Goal: Task Accomplishment & Management: Complete application form

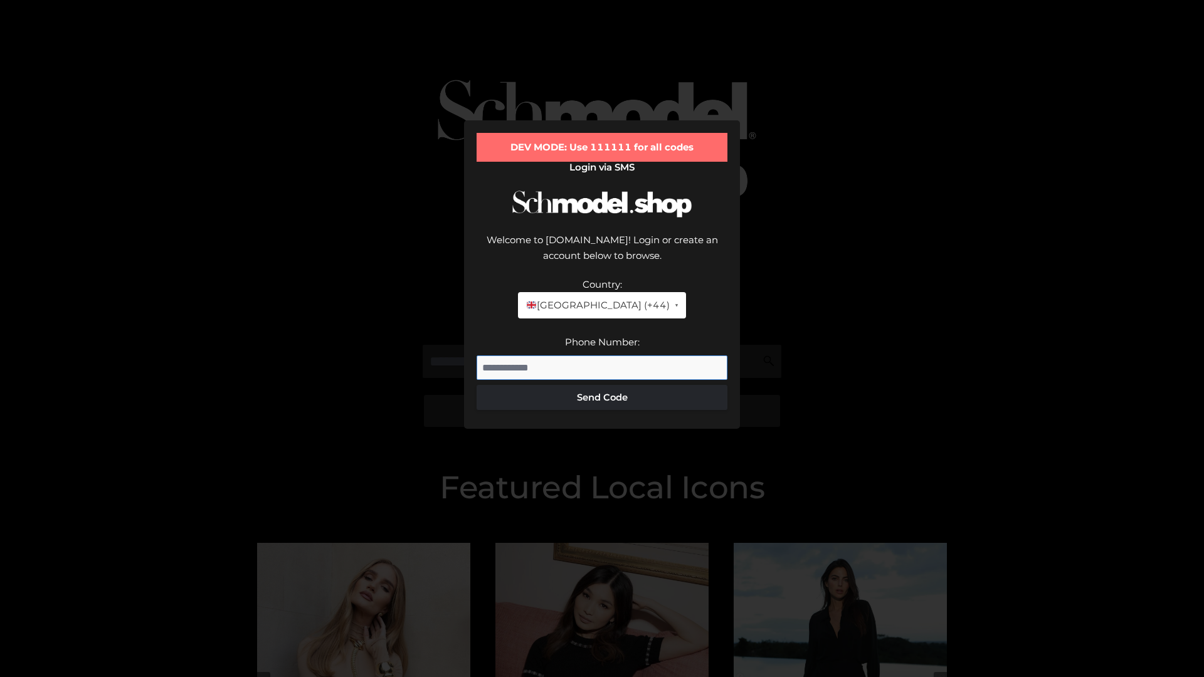
click at [602, 355] on input "Phone Number:" at bounding box center [601, 367] width 251 height 25
type input "**********"
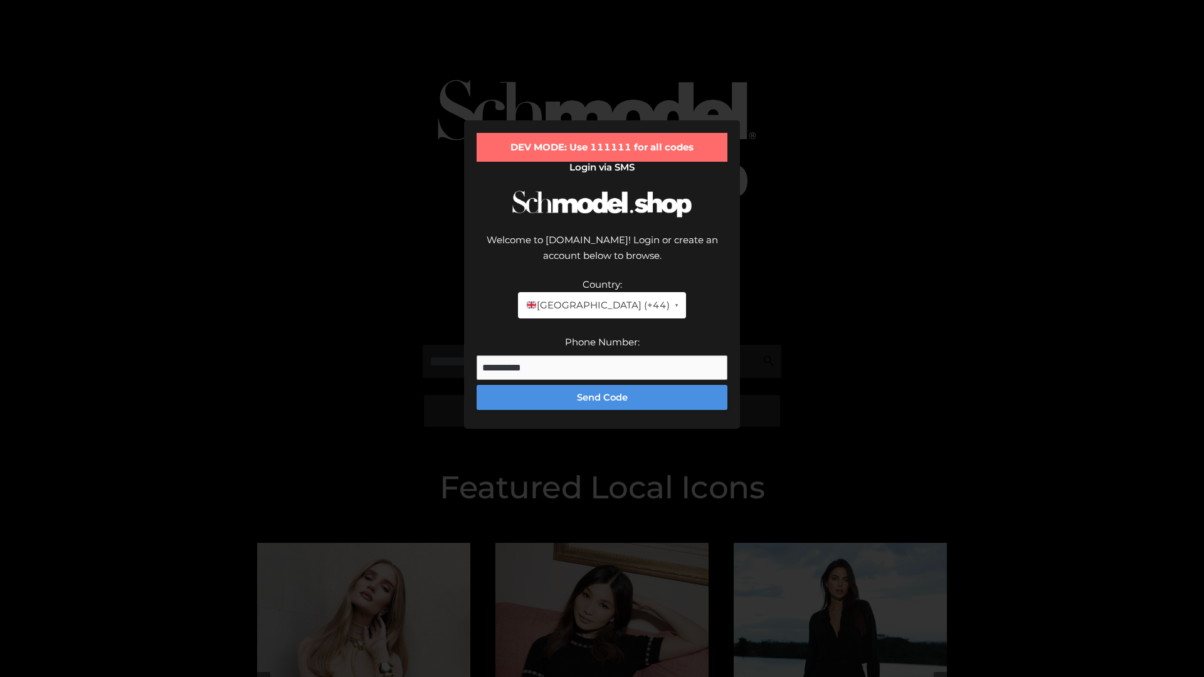
click at [602, 385] on button "Send Code" at bounding box center [601, 397] width 251 height 25
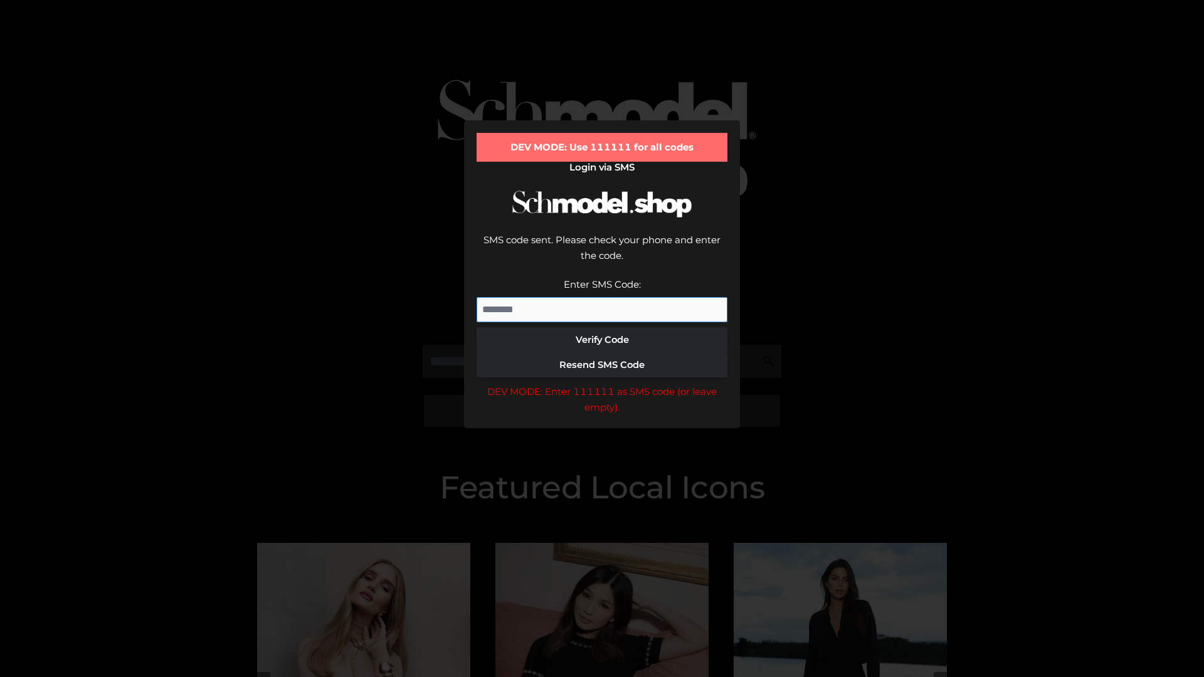
click at [602, 297] on input "Enter SMS Code:" at bounding box center [601, 309] width 251 height 25
type input "******"
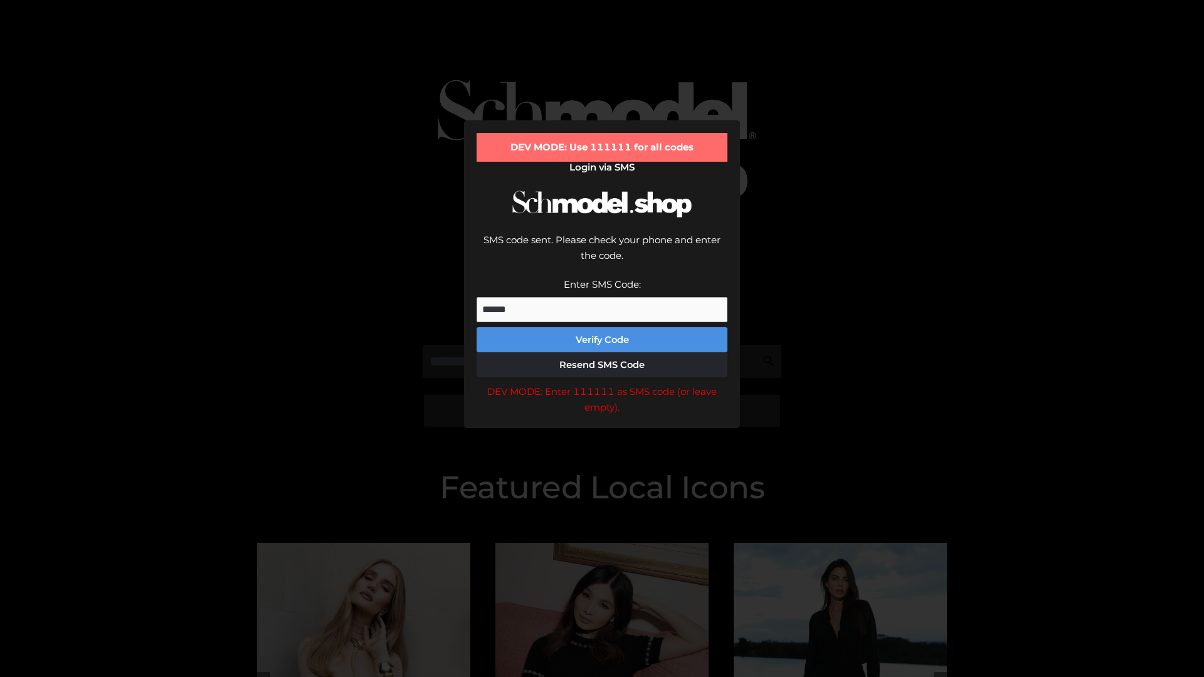
click at [602, 327] on button "Verify Code" at bounding box center [601, 339] width 251 height 25
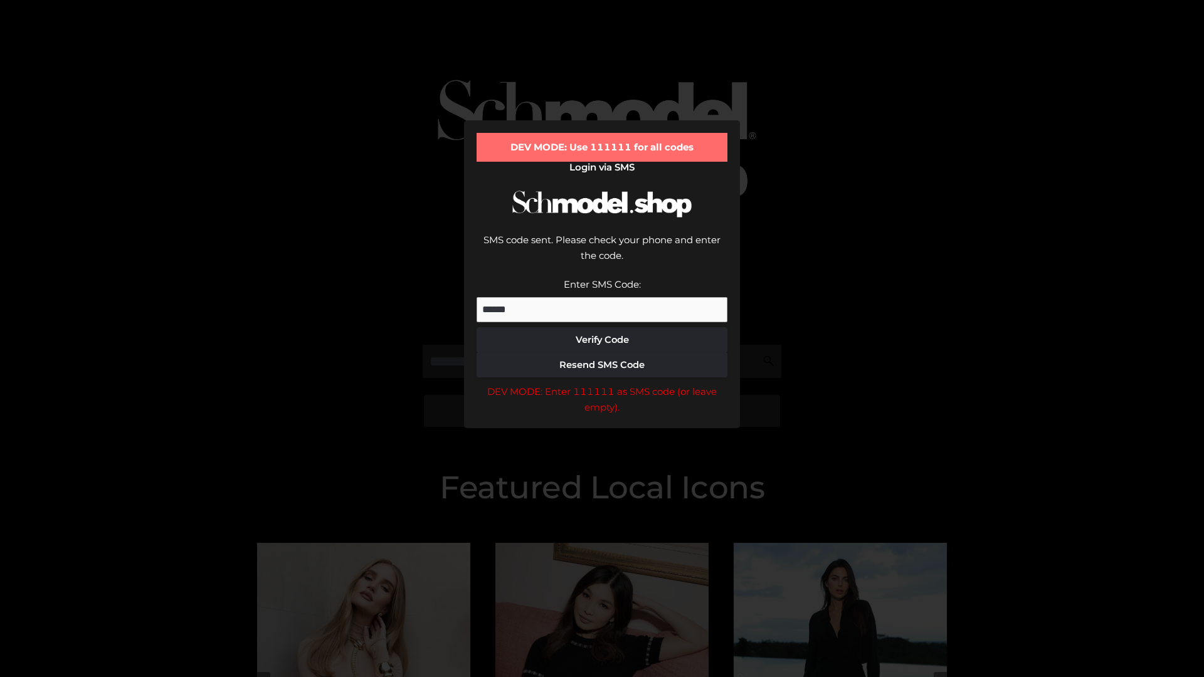
click at [602, 384] on div "DEV MODE: Enter 111111 as SMS code (or leave empty)." at bounding box center [601, 400] width 251 height 32
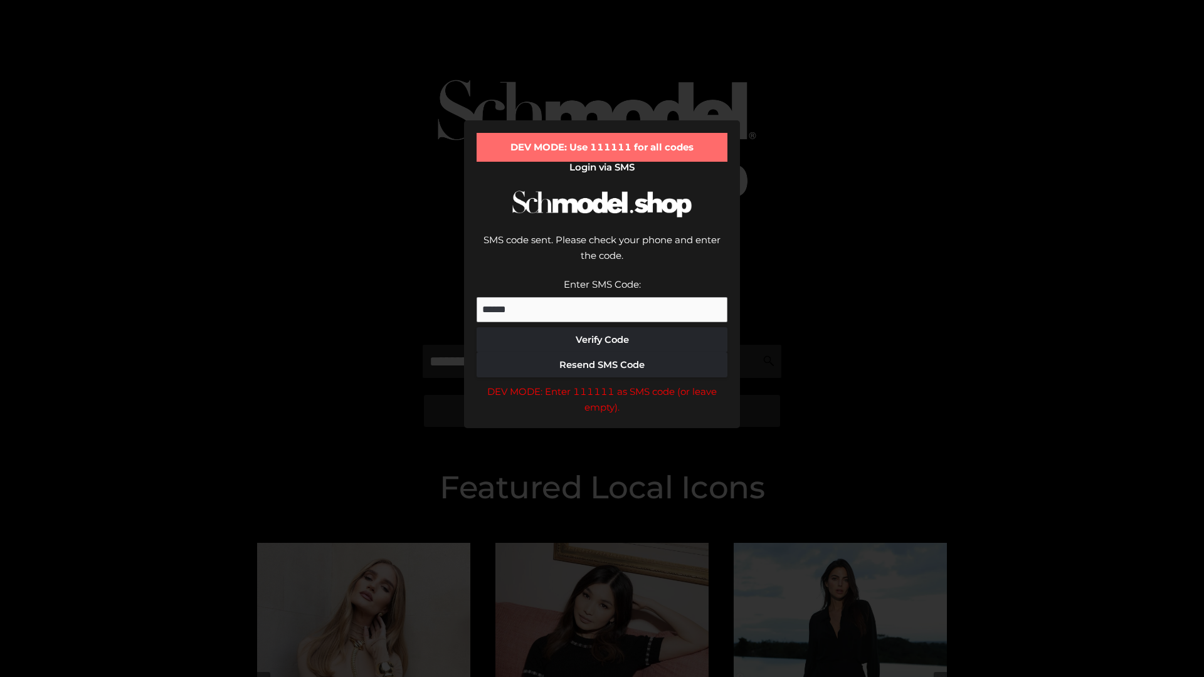
click at [602, 384] on div "DEV MODE: Enter 111111 as SMS code (or leave empty)." at bounding box center [601, 400] width 251 height 32
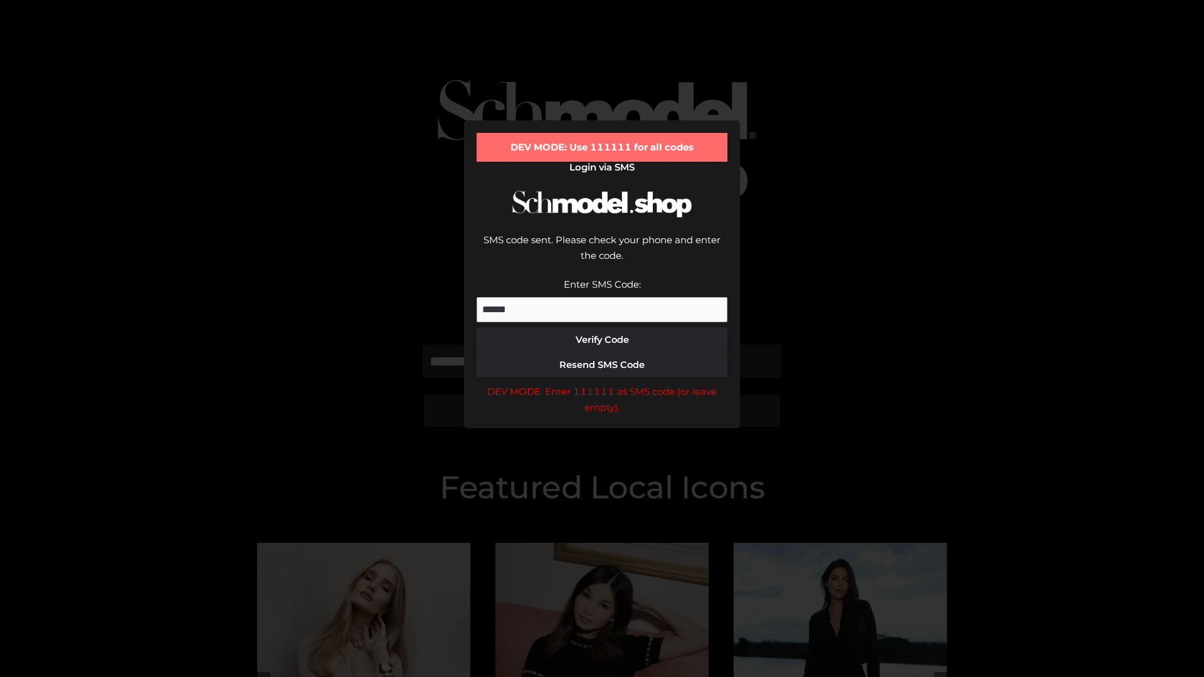
click at [602, 384] on div "DEV MODE: Enter 111111 as SMS code (or leave empty)." at bounding box center [601, 400] width 251 height 32
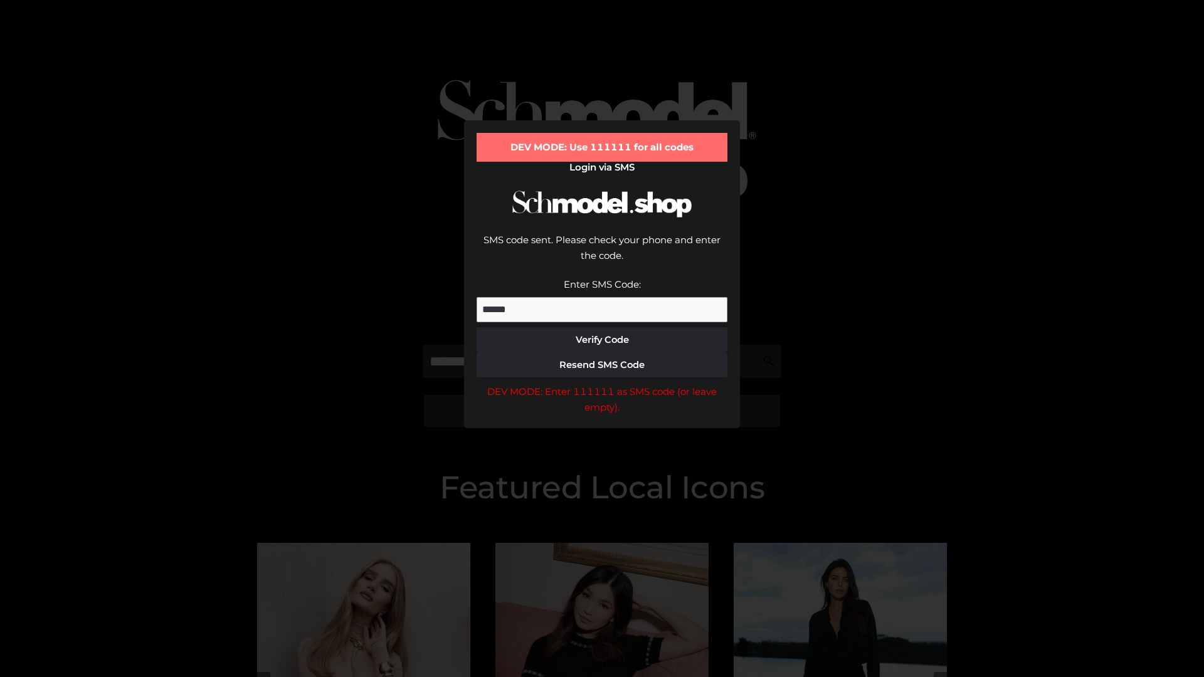
click at [602, 384] on div "DEV MODE: Enter 111111 as SMS code (or leave empty)." at bounding box center [601, 400] width 251 height 32
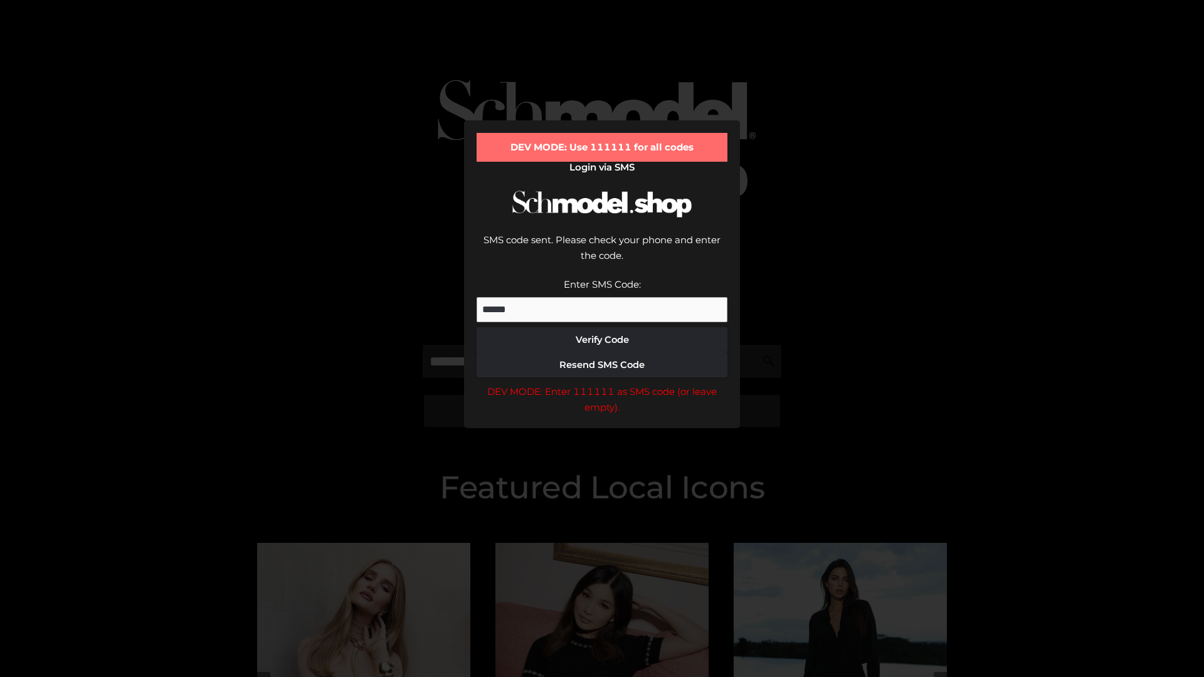
click at [602, 384] on div "DEV MODE: Enter 111111 as SMS code (or leave empty)." at bounding box center [601, 400] width 251 height 32
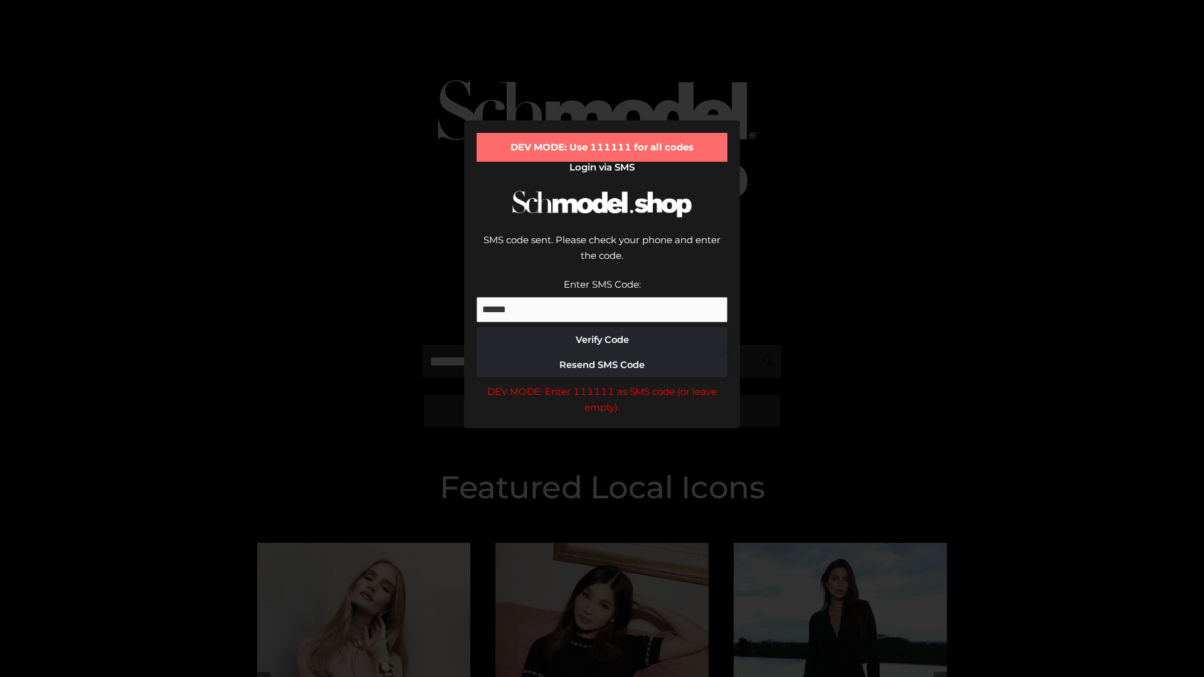
click at [602, 384] on div "DEV MODE: Enter 111111 as SMS code (or leave empty)." at bounding box center [601, 400] width 251 height 32
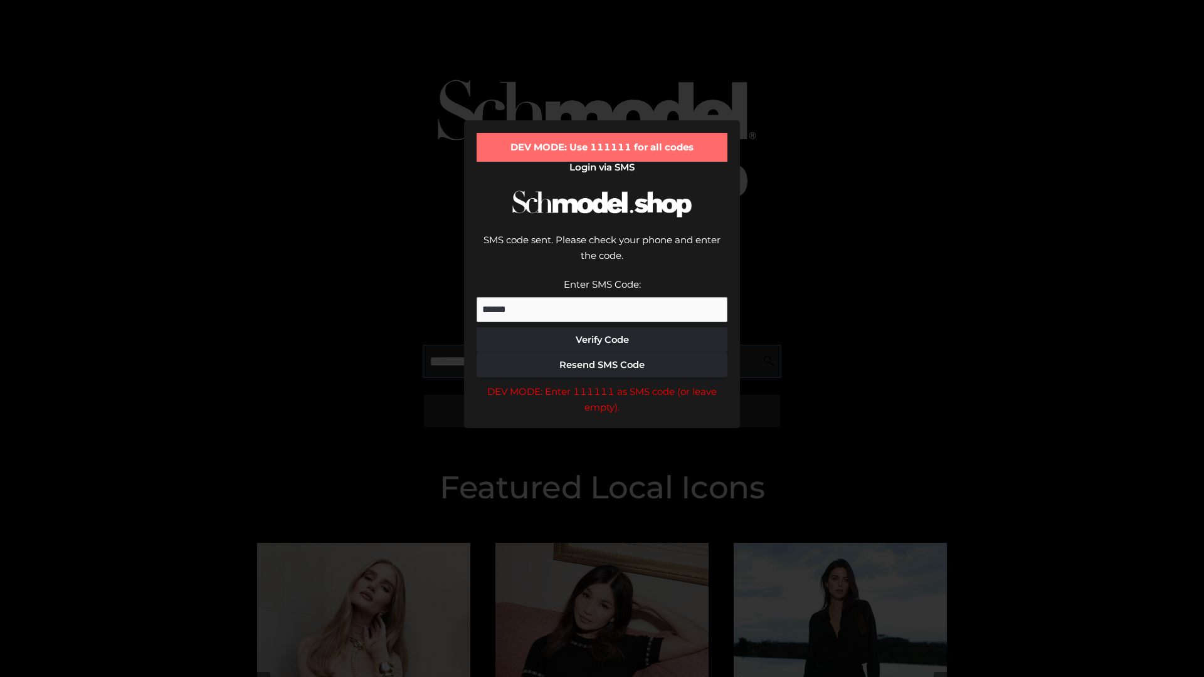
scroll to position [0, 65]
click at [602, 384] on div "DEV MODE: Enter 111111 as SMS code (or leave empty)." at bounding box center [601, 400] width 251 height 32
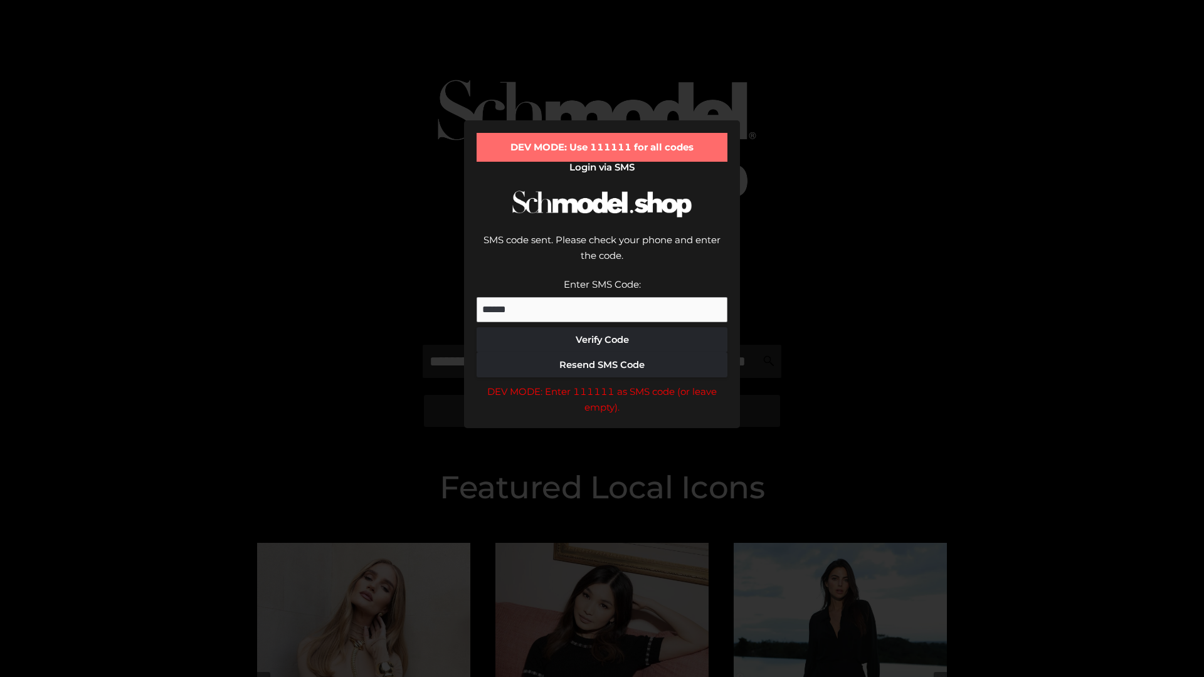
click at [602, 384] on div "DEV MODE: Enter 111111 as SMS code (or leave empty)." at bounding box center [601, 400] width 251 height 32
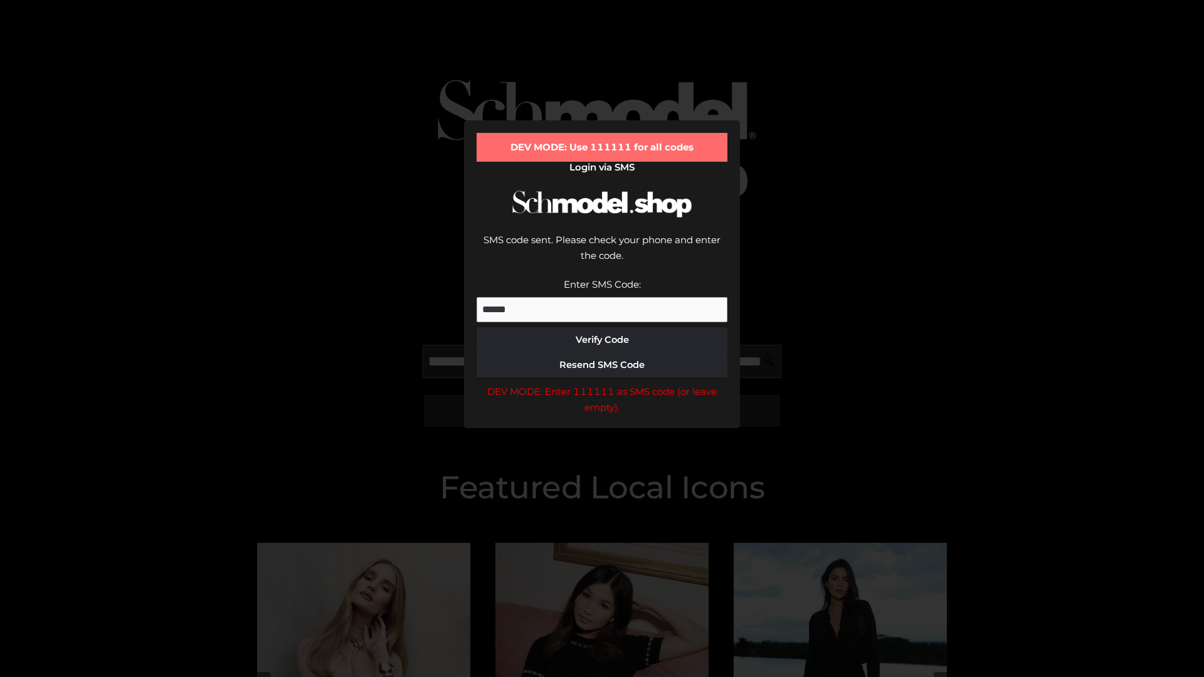
scroll to position [0, 137]
click at [602, 384] on div "DEV MODE: Enter 111111 as SMS code (or leave empty)." at bounding box center [601, 400] width 251 height 32
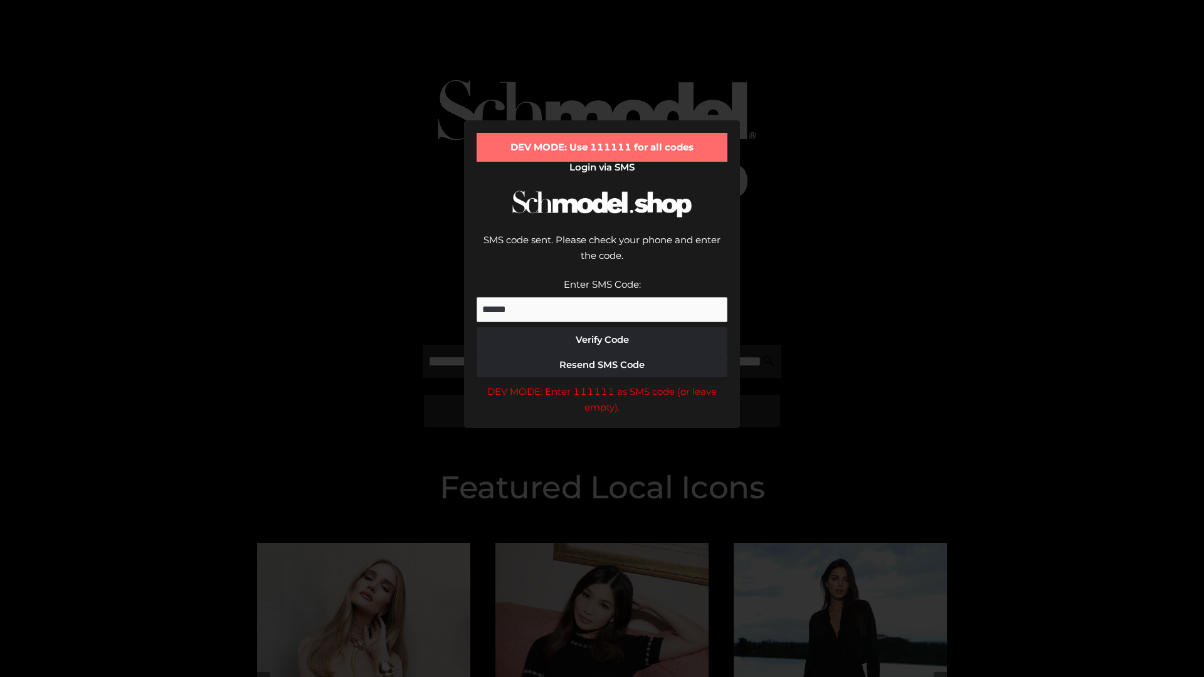
click at [602, 384] on div "DEV MODE: Enter 111111 as SMS code (or leave empty)." at bounding box center [601, 400] width 251 height 32
type input "**********"
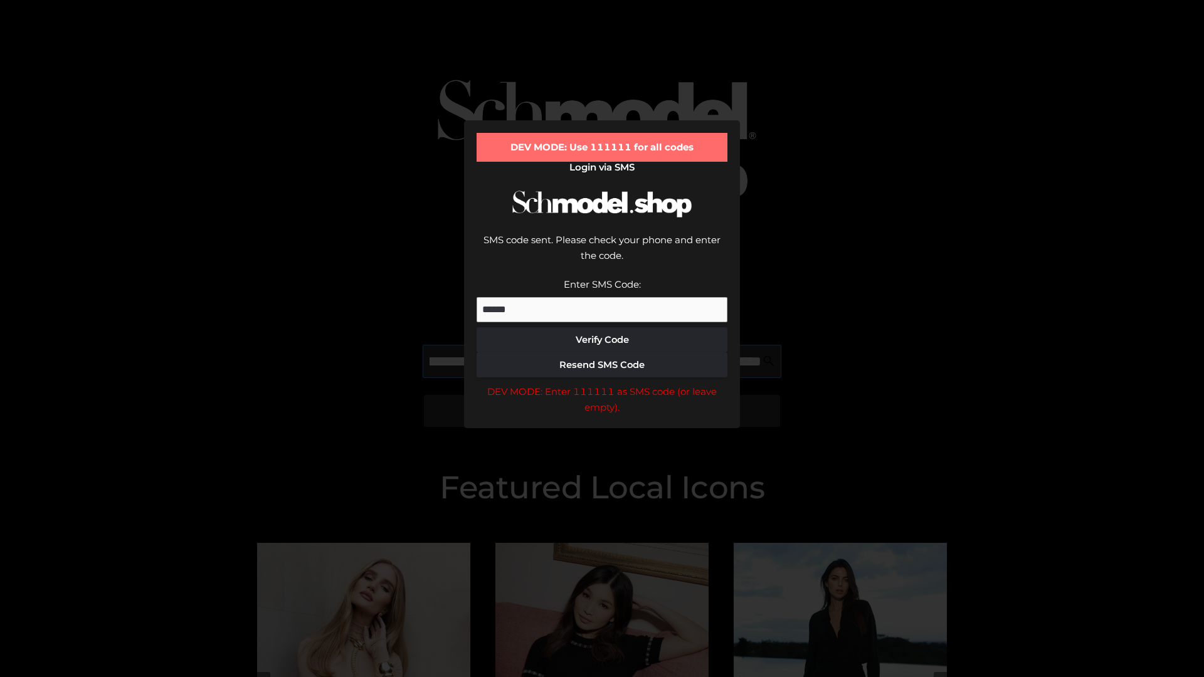
scroll to position [0, 201]
